Goal: Entertainment & Leisure: Browse casually

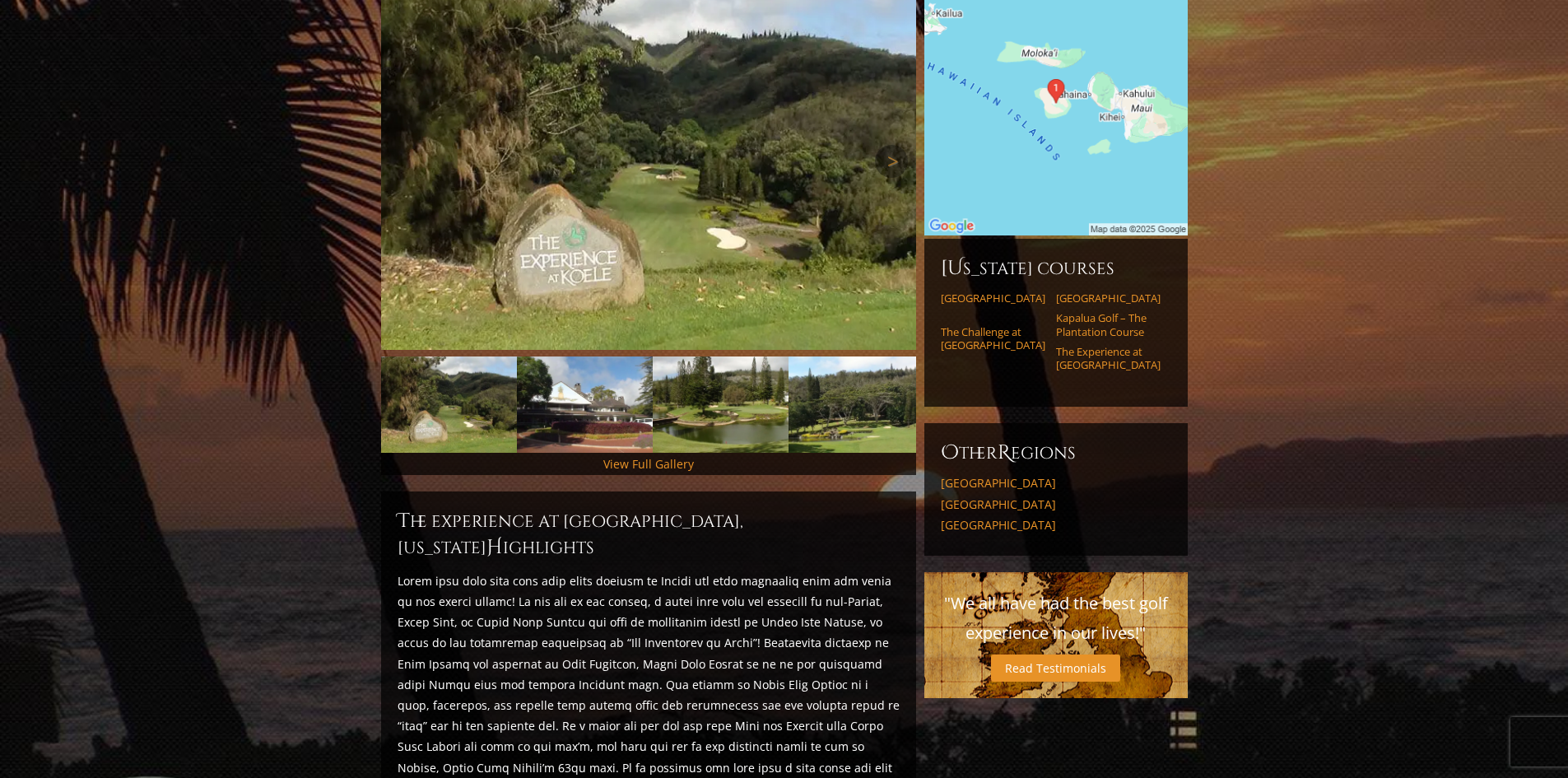
scroll to position [247, 0]
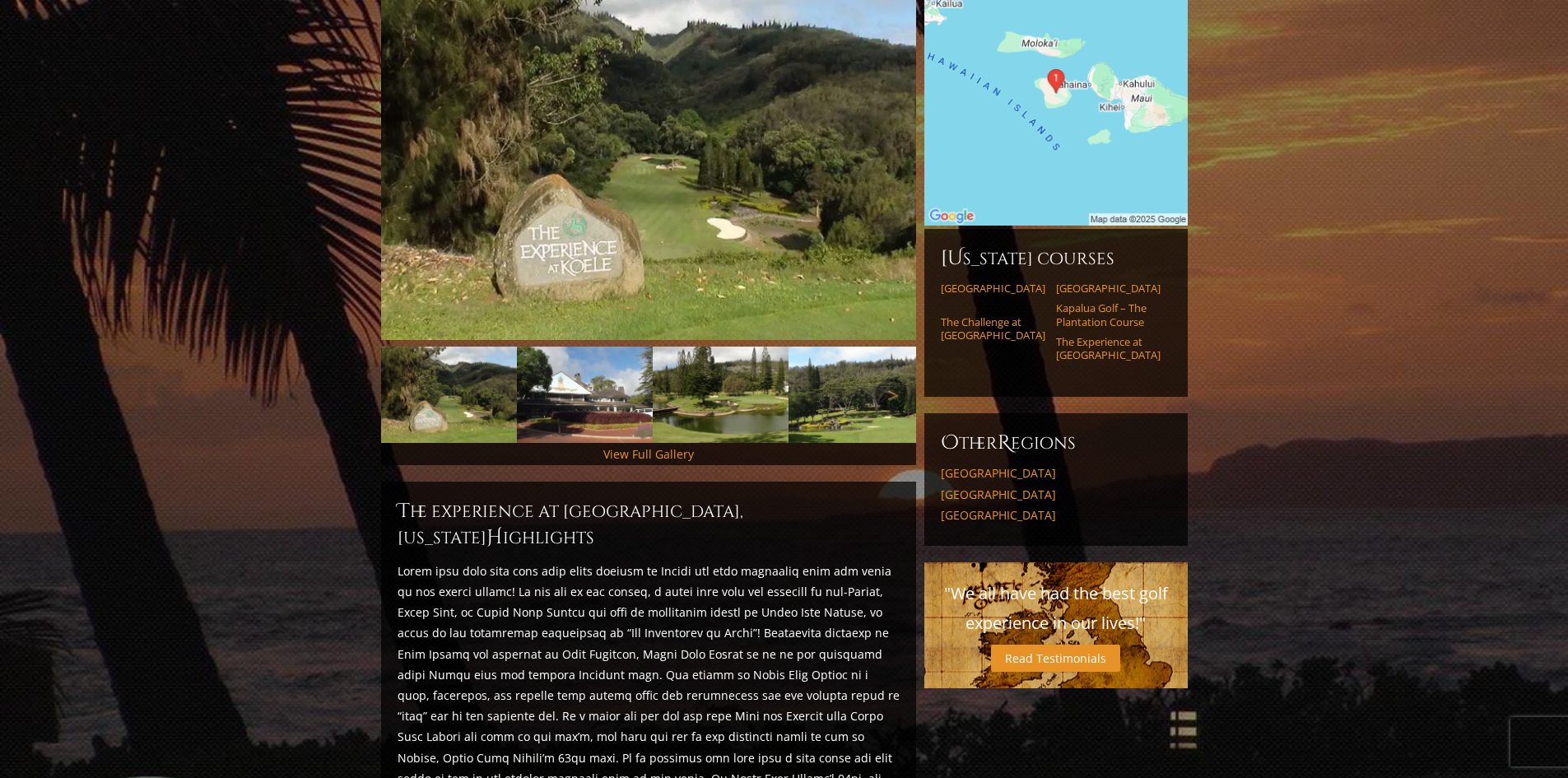
click at [626, 381] on img at bounding box center [584, 395] width 136 height 96
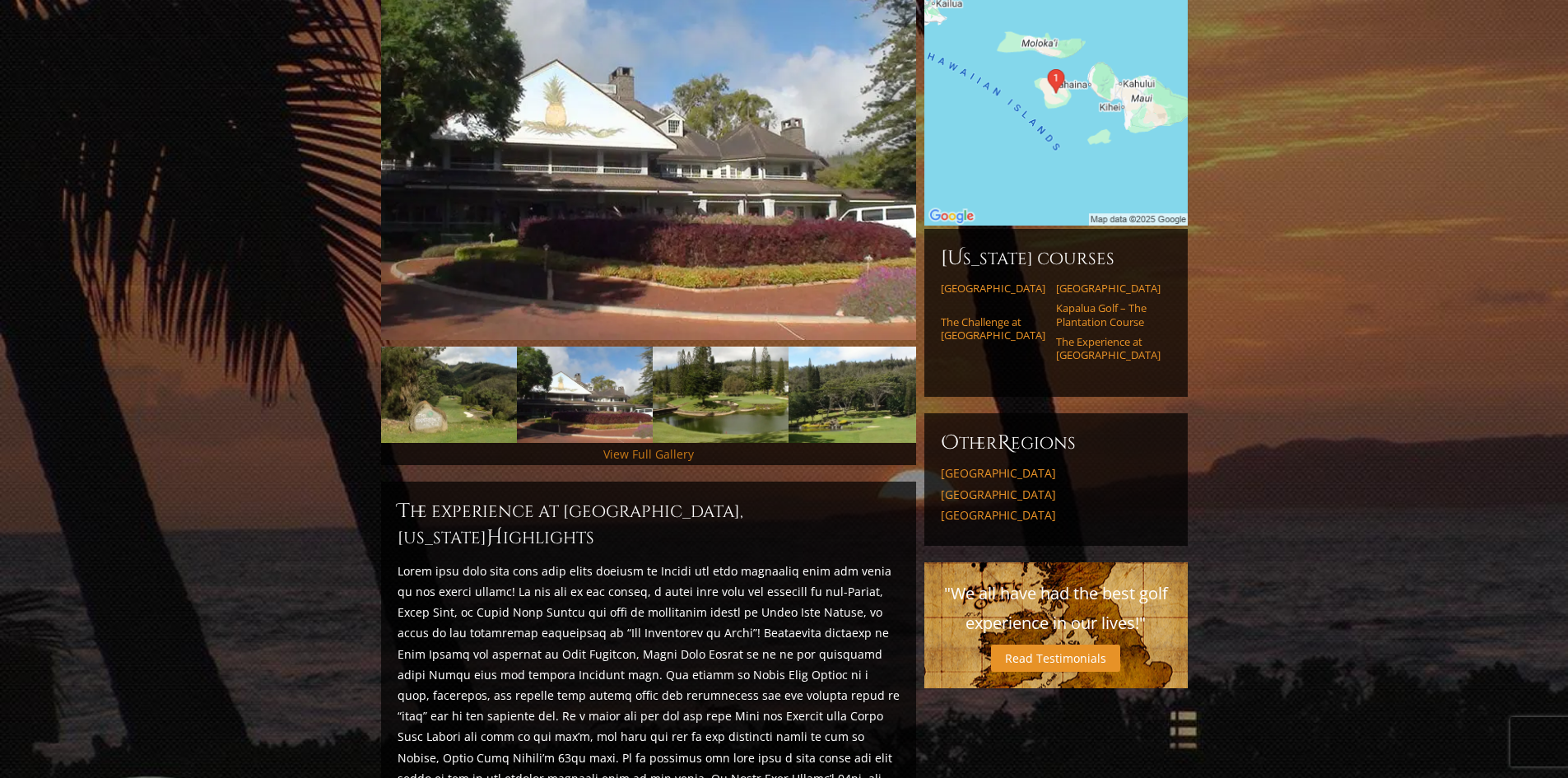
click at [667, 446] on link "View Full Gallery" at bounding box center [648, 454] width 91 height 16
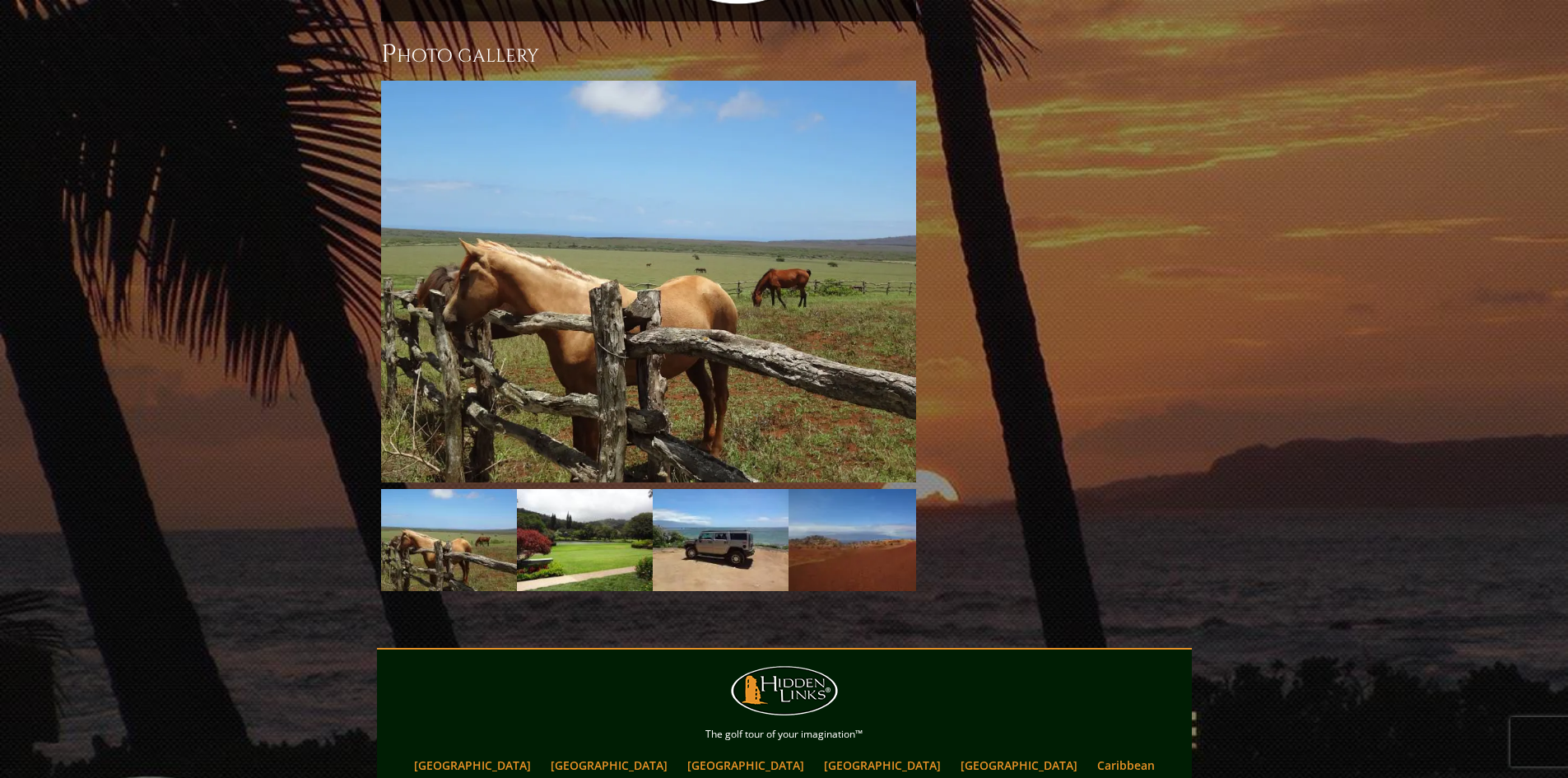
scroll to position [1328, 0]
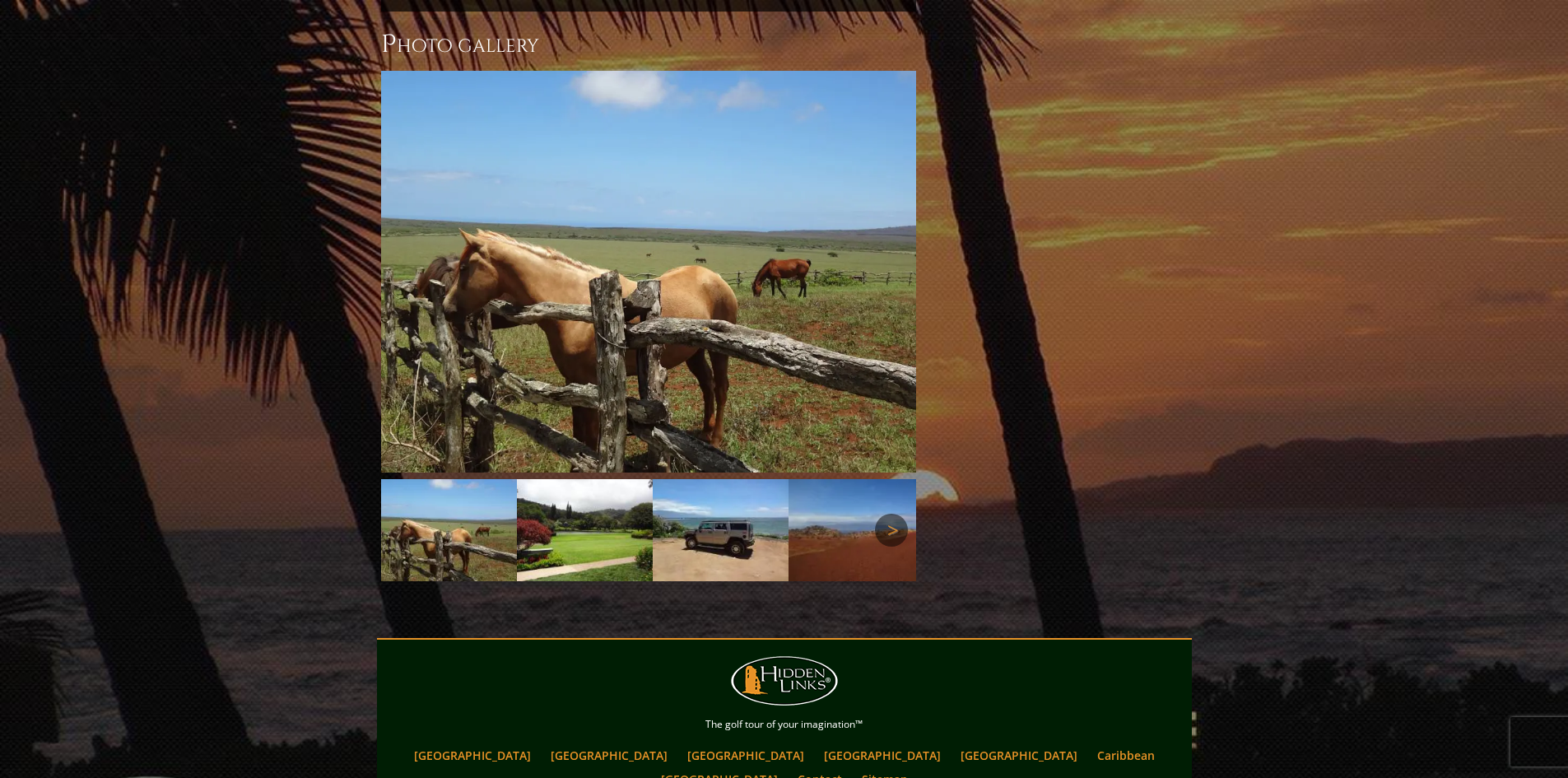
click at [900, 513] on link "Next" at bounding box center [891, 529] width 33 height 33
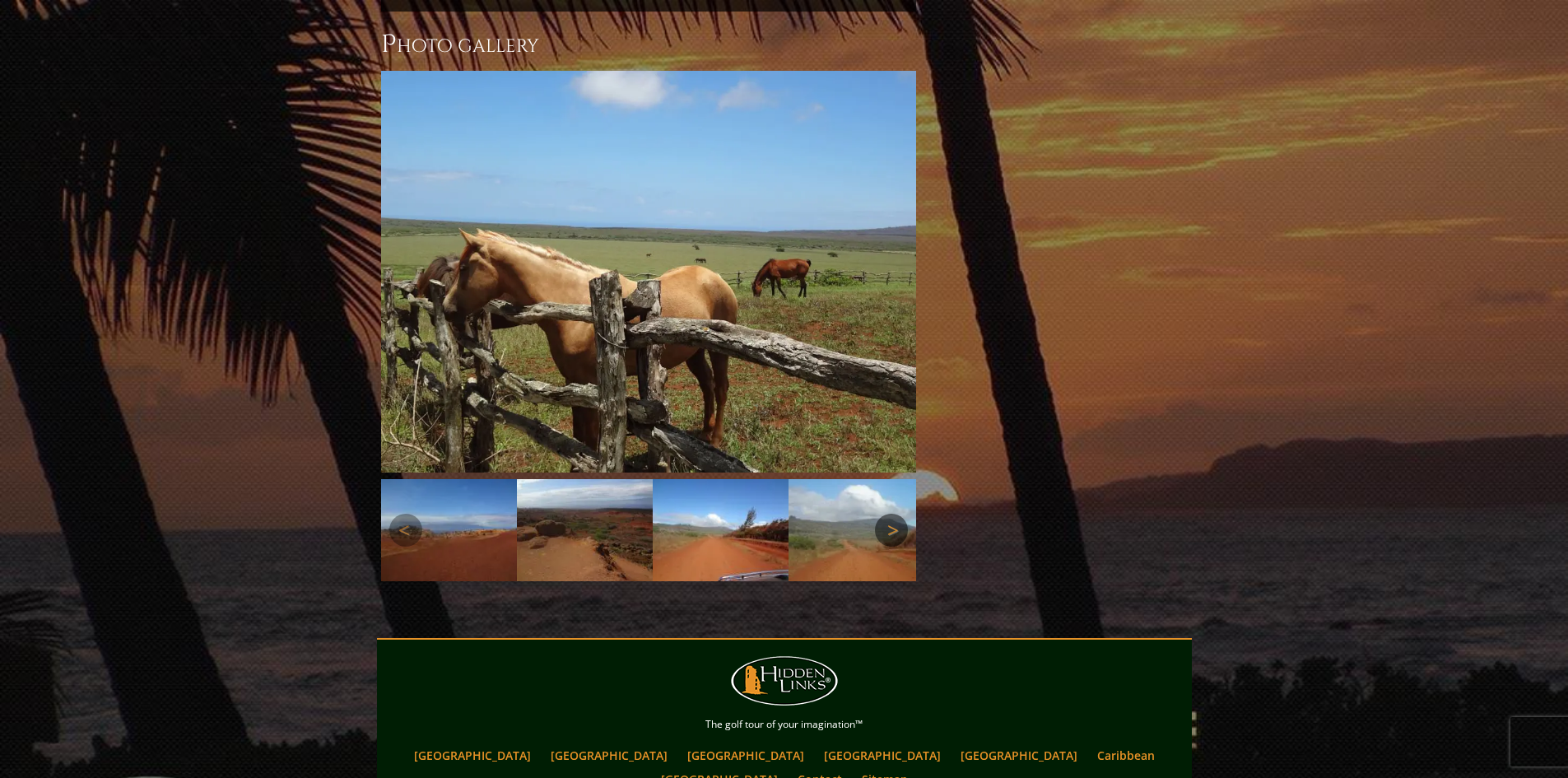
click at [900, 513] on link "Next" at bounding box center [891, 529] width 33 height 33
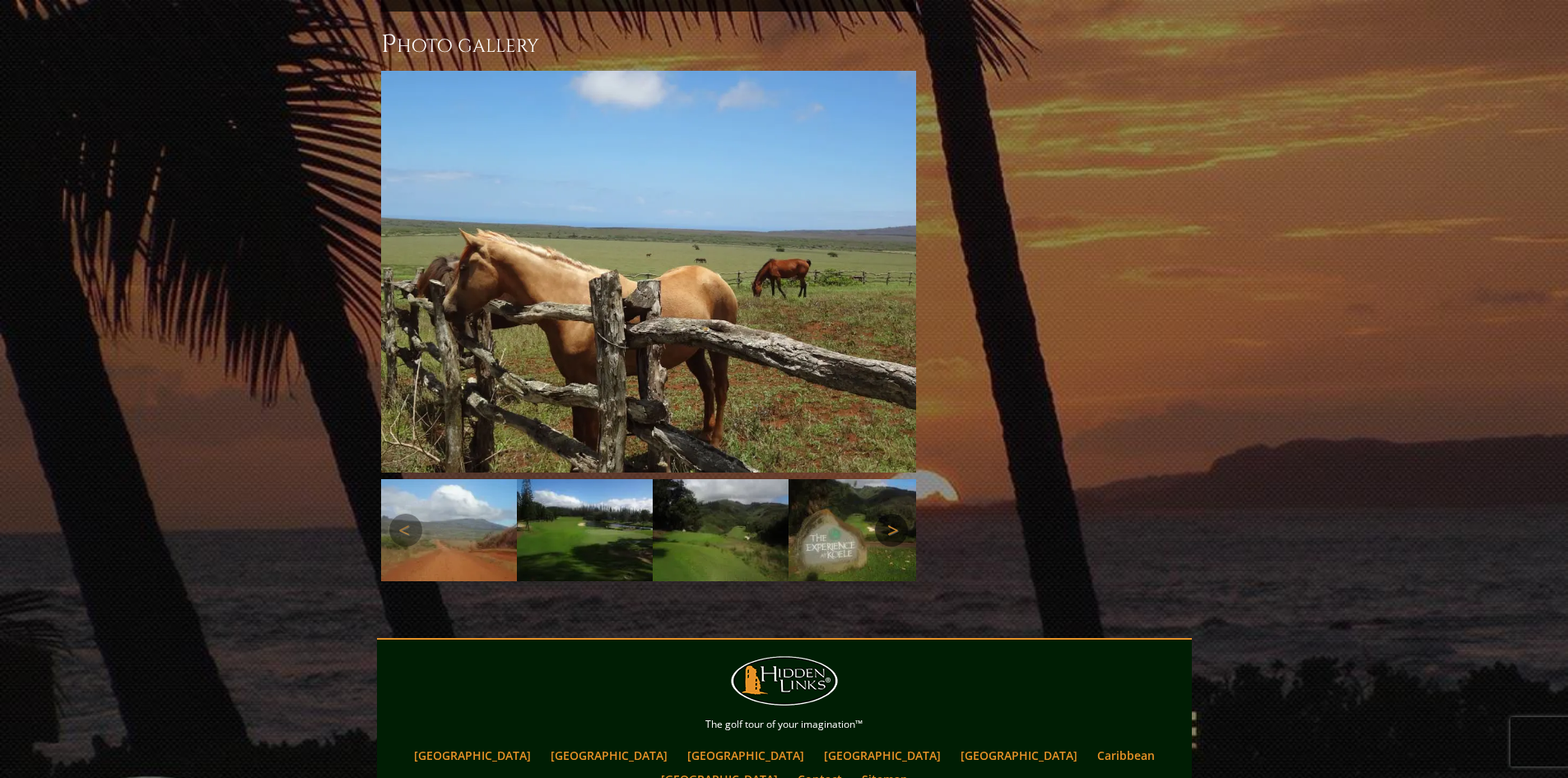
click at [900, 513] on link "Next" at bounding box center [891, 529] width 33 height 33
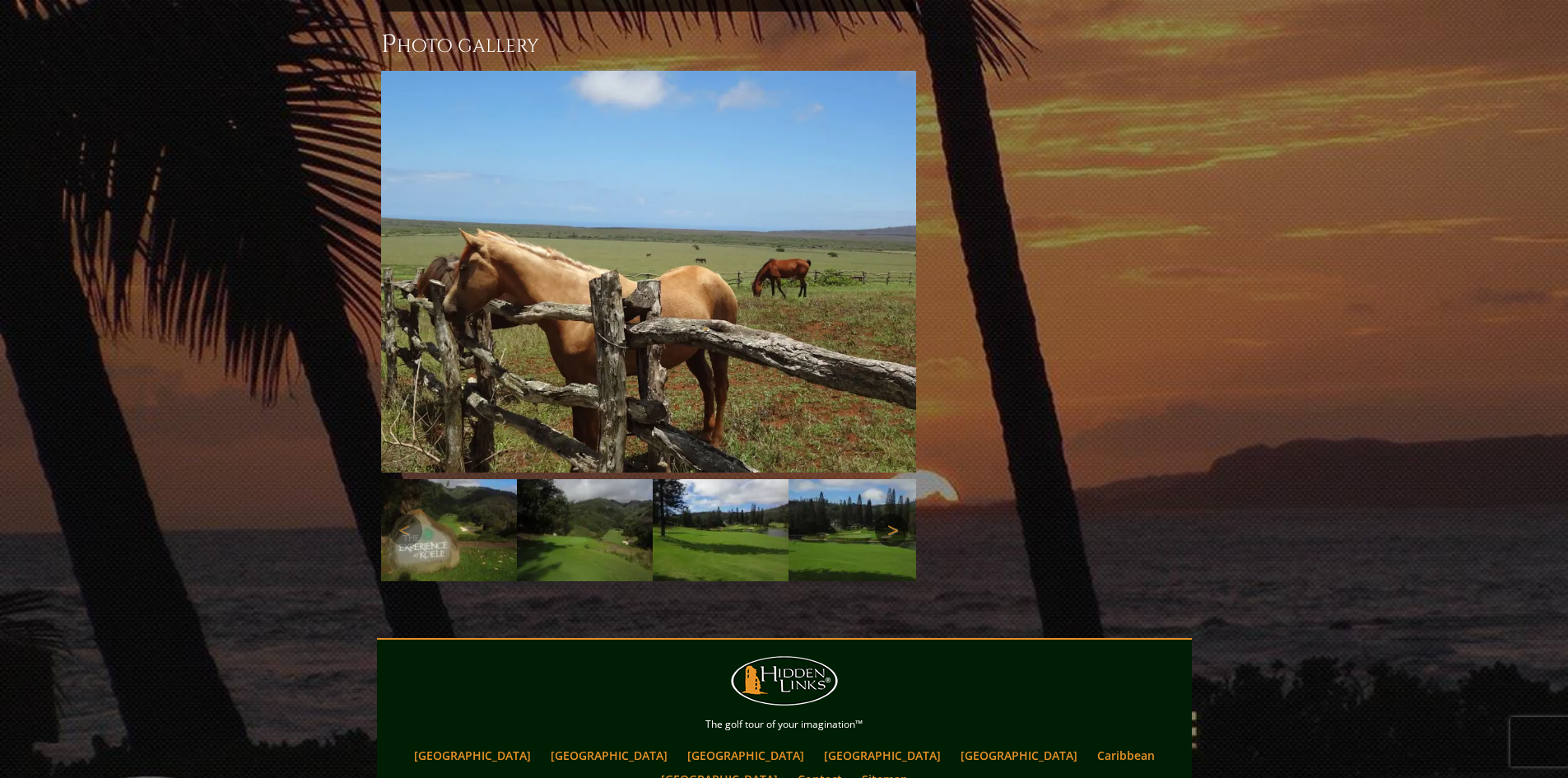
click at [900, 513] on link "Next" at bounding box center [891, 529] width 33 height 33
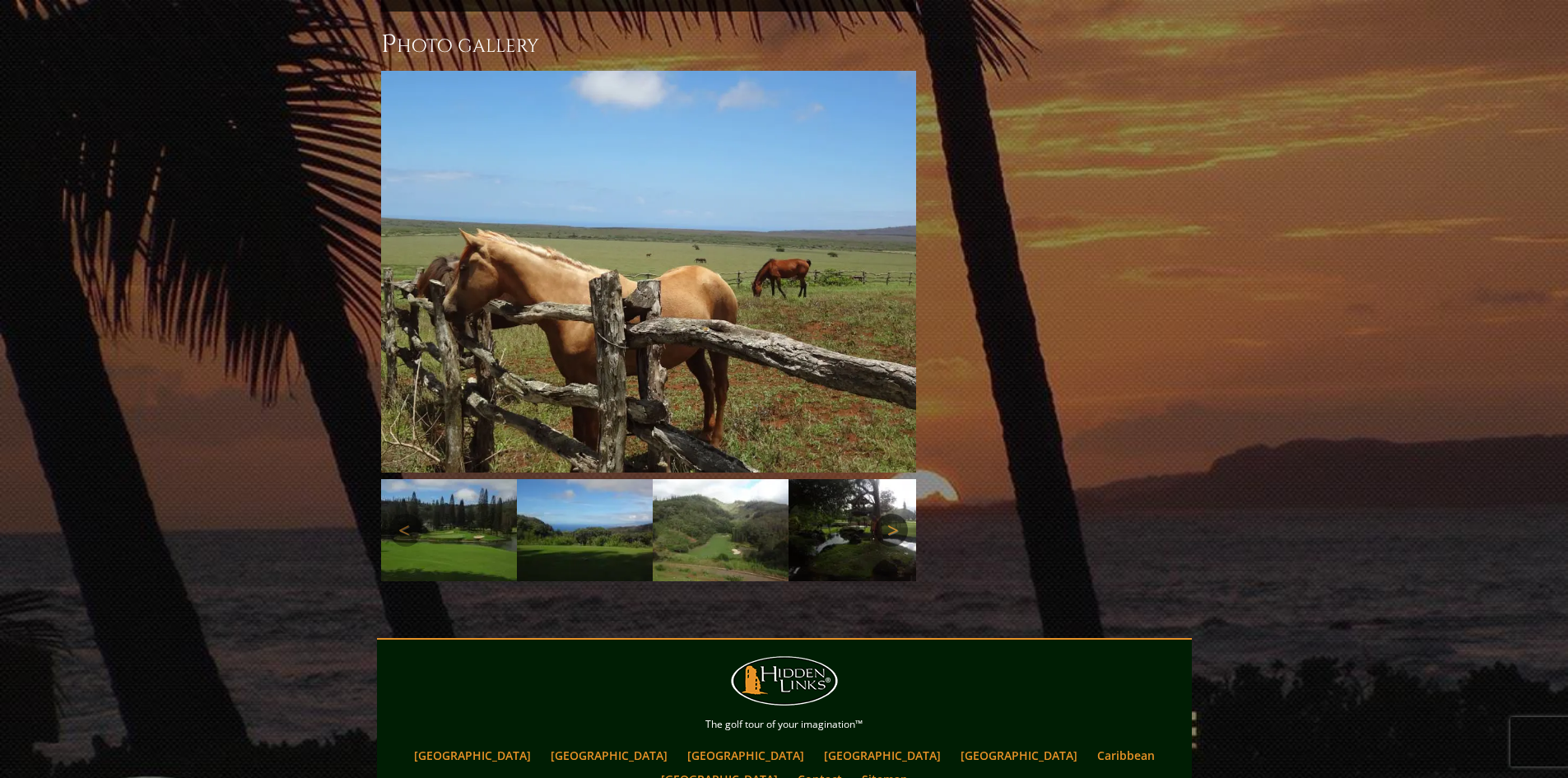
click at [900, 513] on link "Next" at bounding box center [891, 529] width 33 height 33
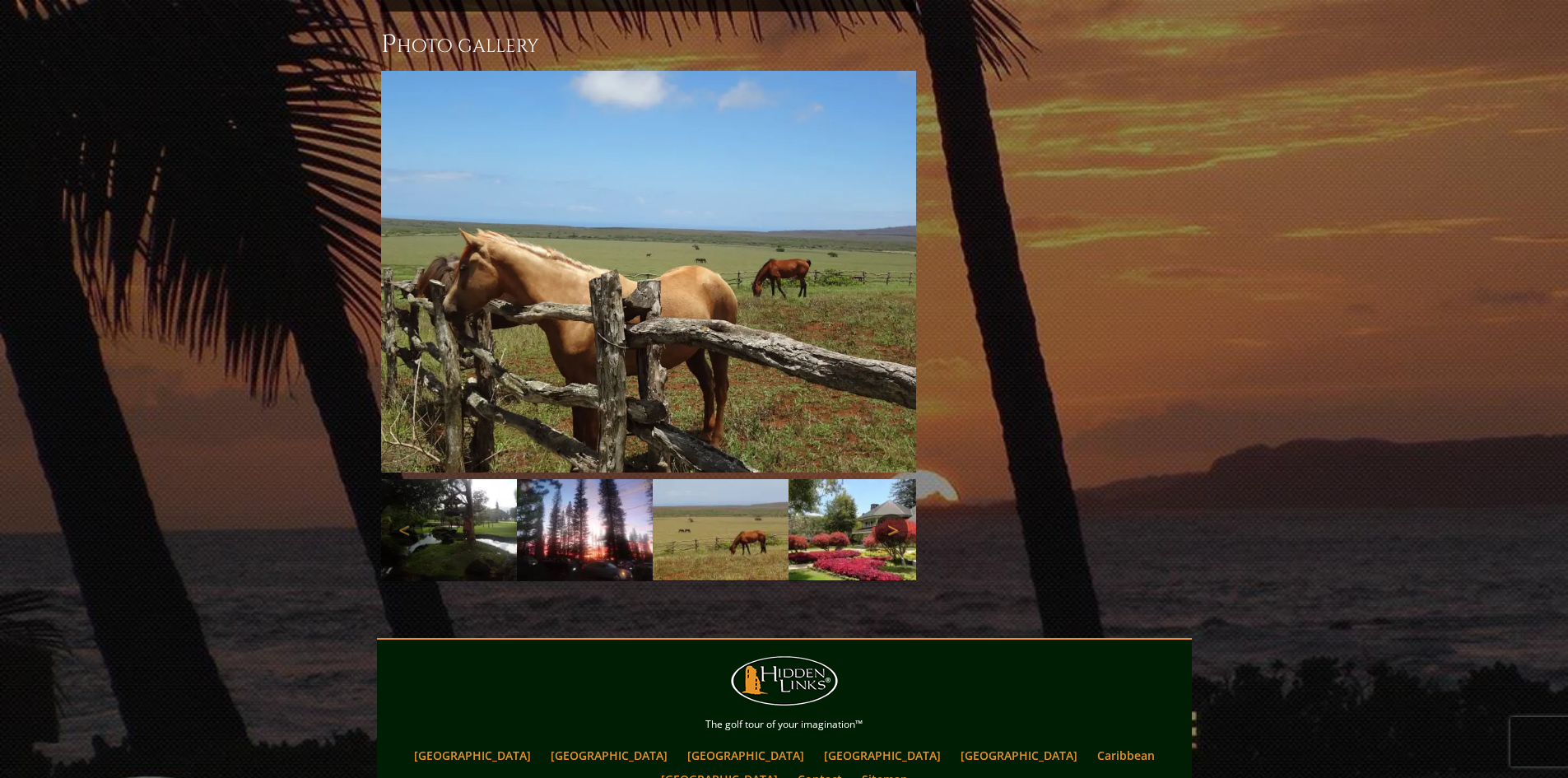
click at [900, 513] on link "Next" at bounding box center [891, 529] width 33 height 33
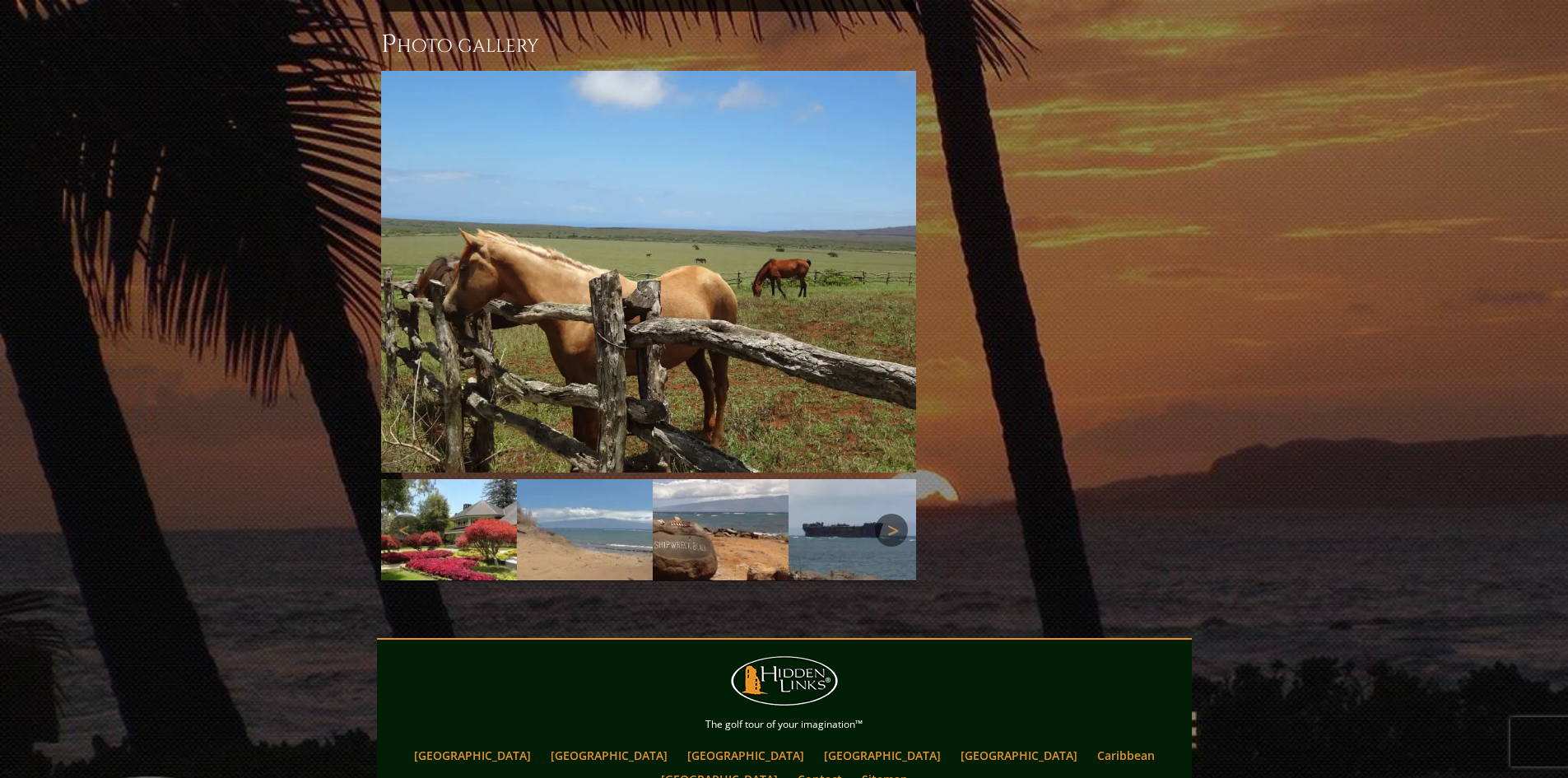
click at [900, 513] on link "Next" at bounding box center [891, 529] width 33 height 33
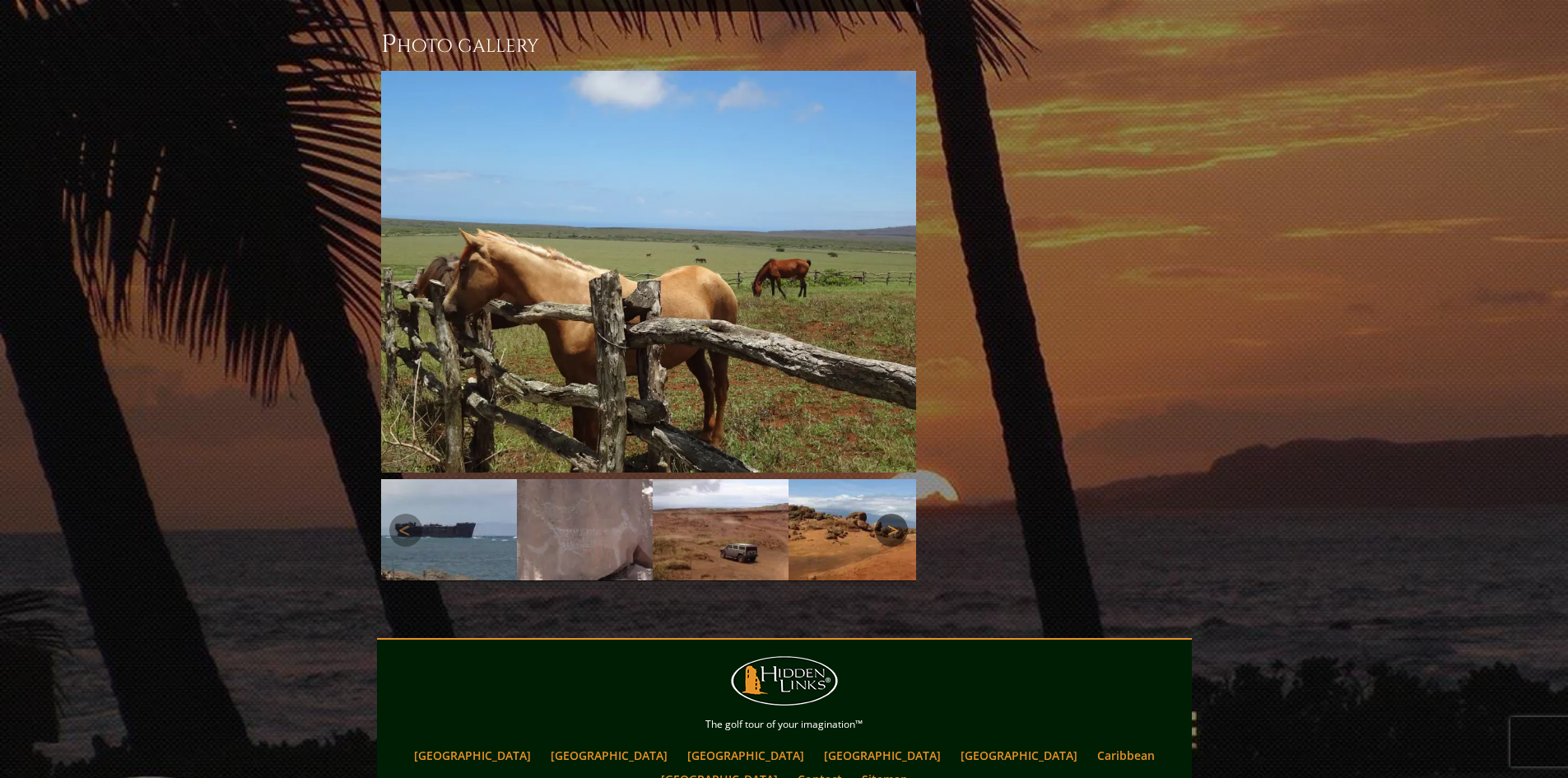
click at [900, 513] on link "Next" at bounding box center [891, 529] width 33 height 33
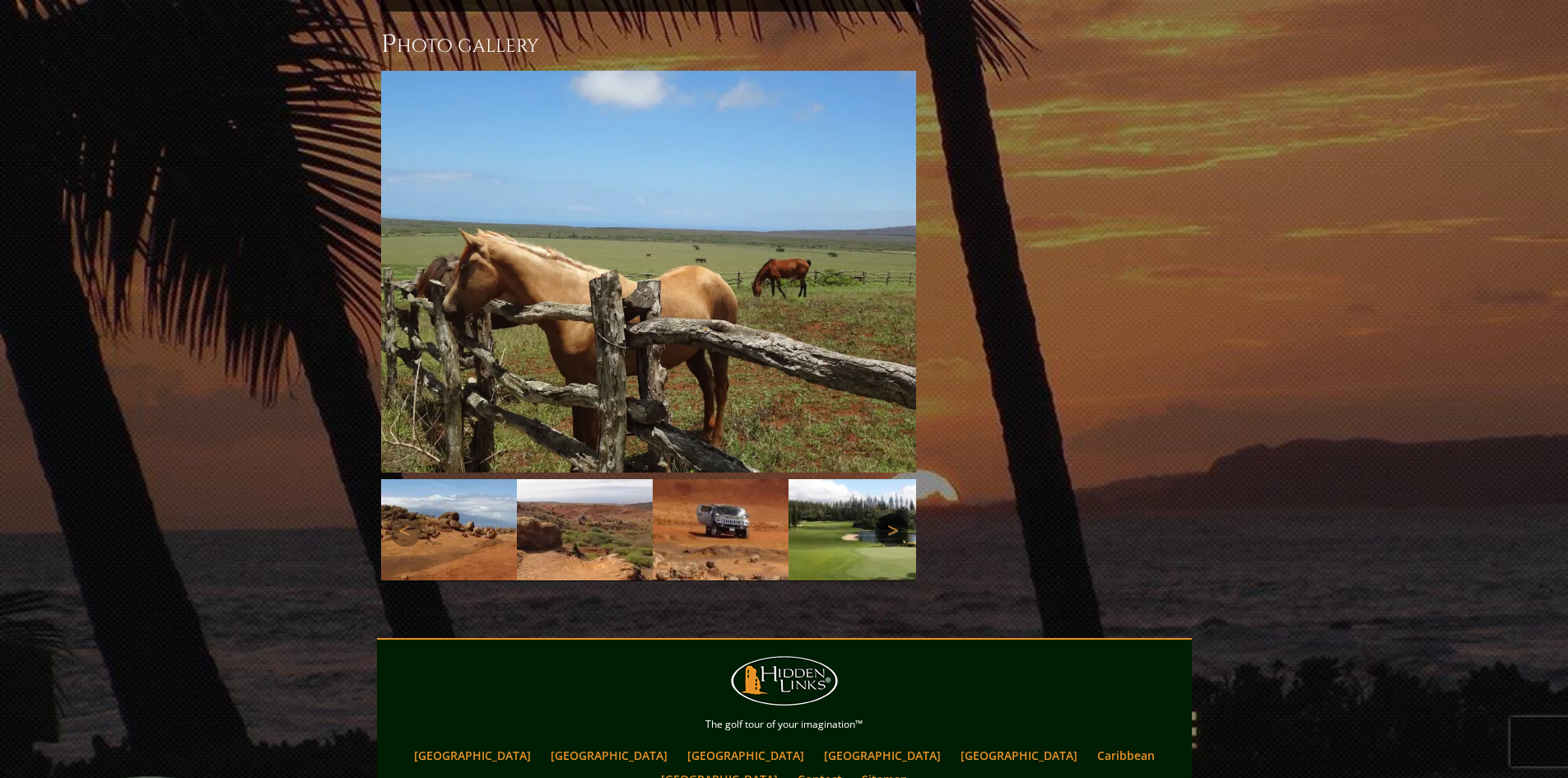
click at [900, 513] on link "Next" at bounding box center [891, 529] width 33 height 33
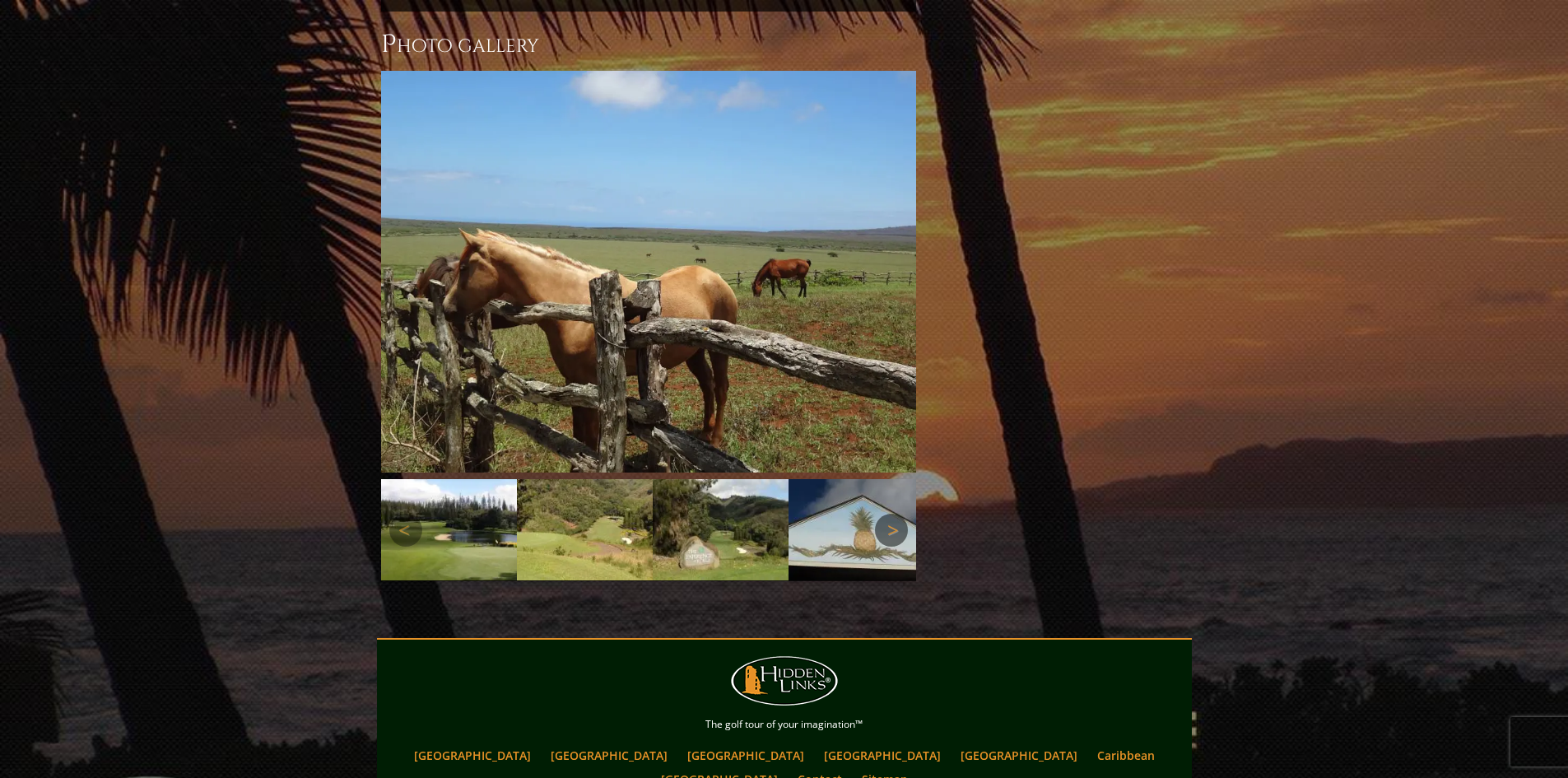
click at [900, 513] on link "Next" at bounding box center [891, 529] width 33 height 33
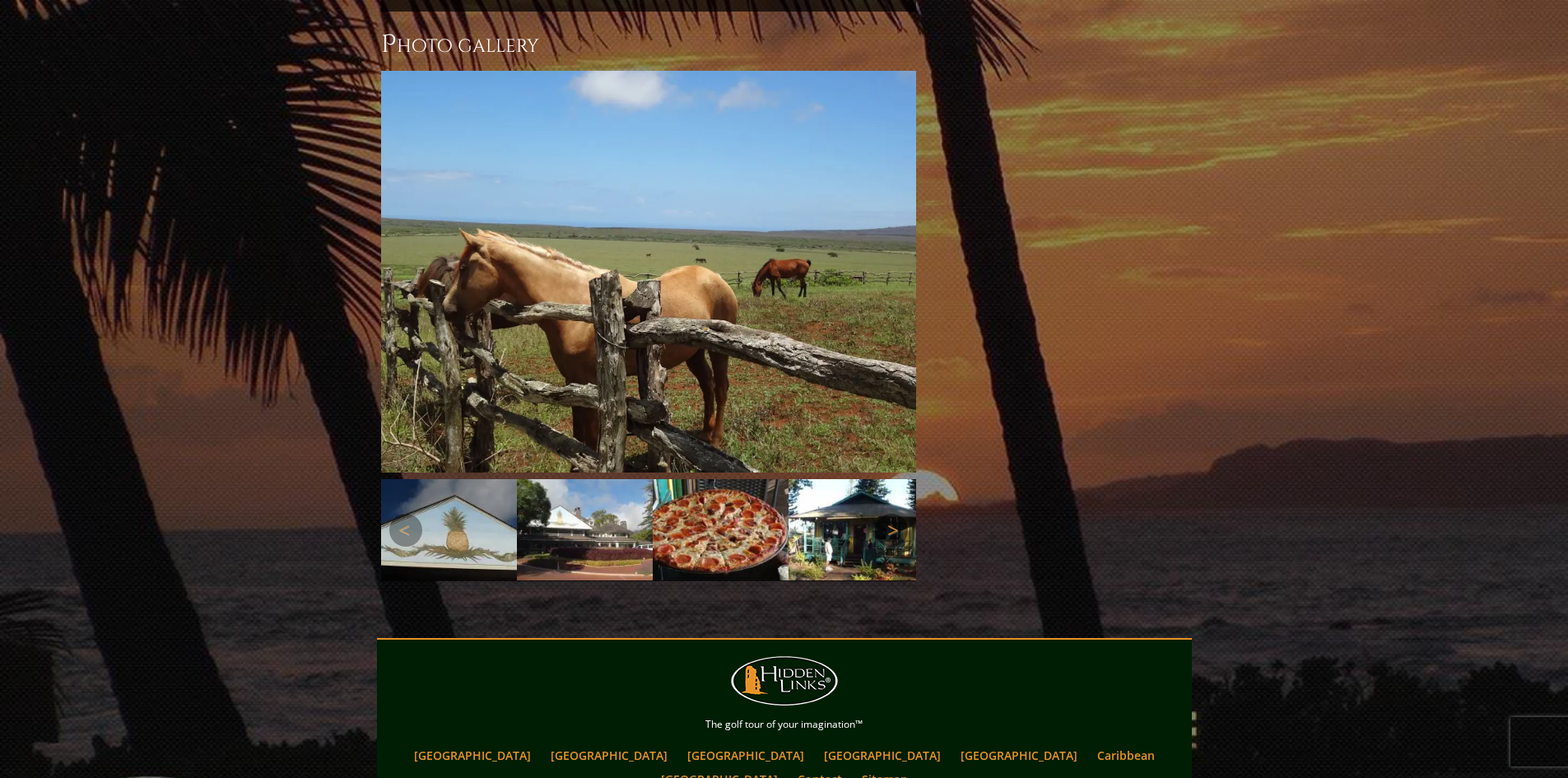
click at [900, 513] on link "Next" at bounding box center [891, 529] width 33 height 33
